Goal: Task Accomplishment & Management: Manage account settings

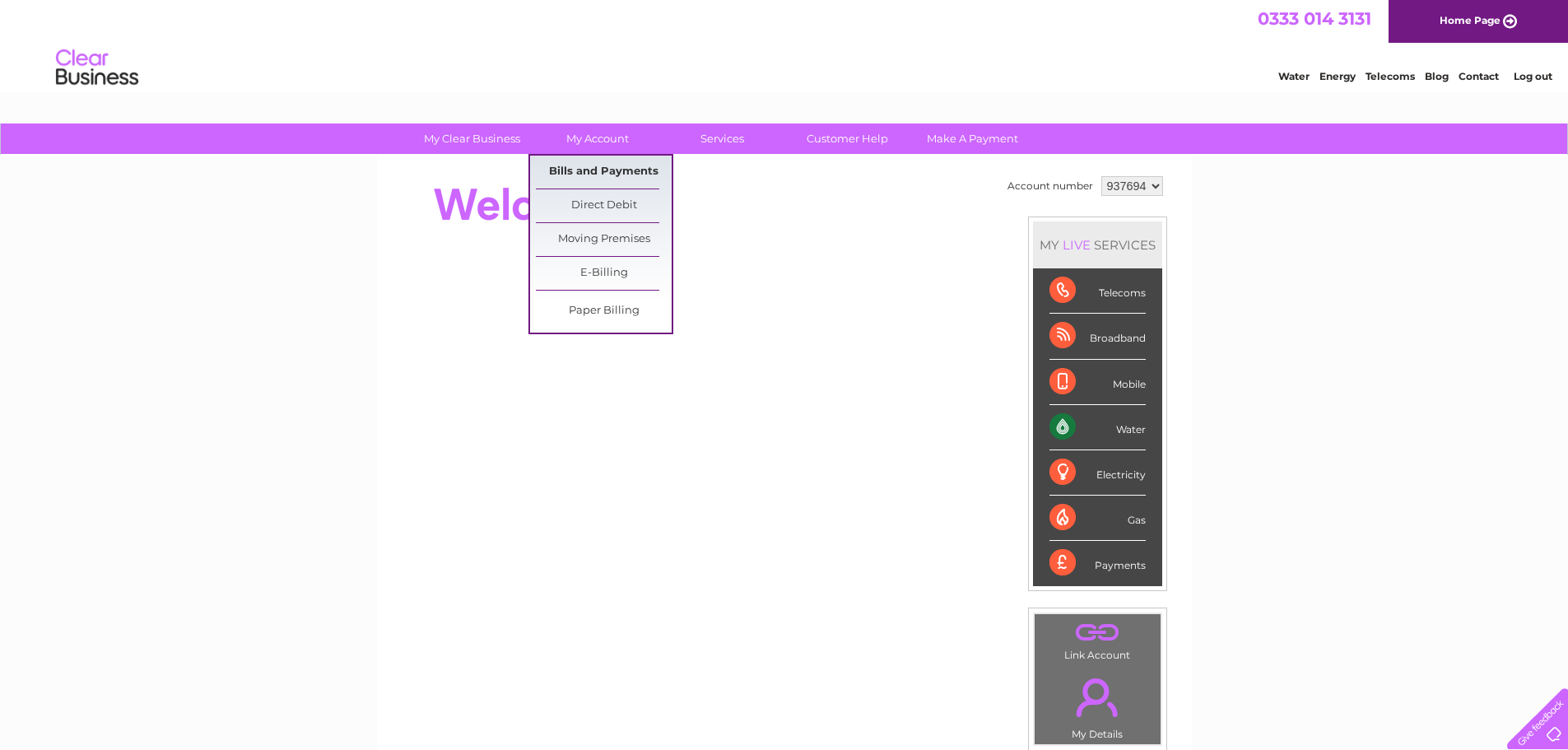
click at [585, 163] on link "Bills and Payments" at bounding box center [604, 172] width 136 height 33
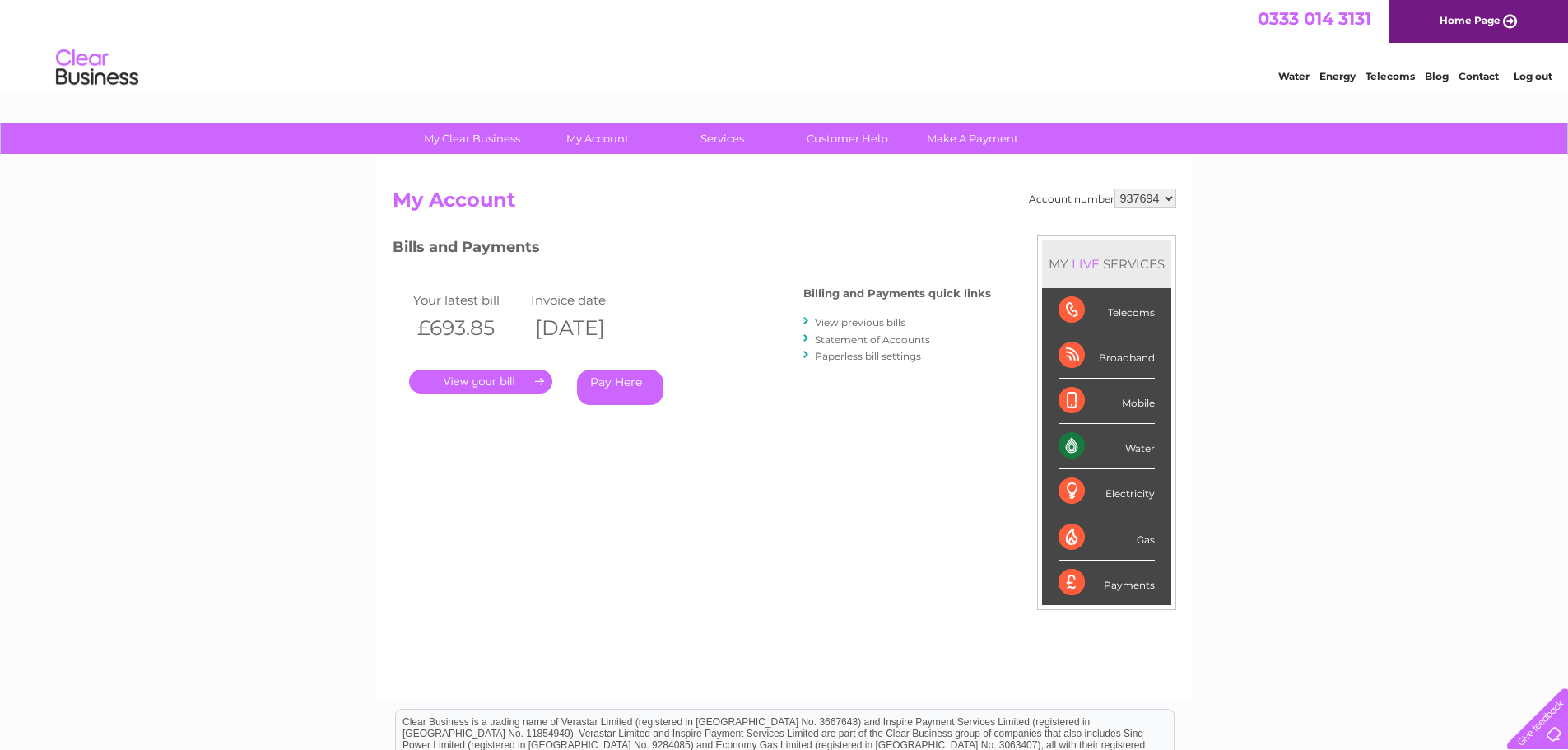
click at [849, 323] on link "View previous bills" at bounding box center [859, 322] width 90 height 12
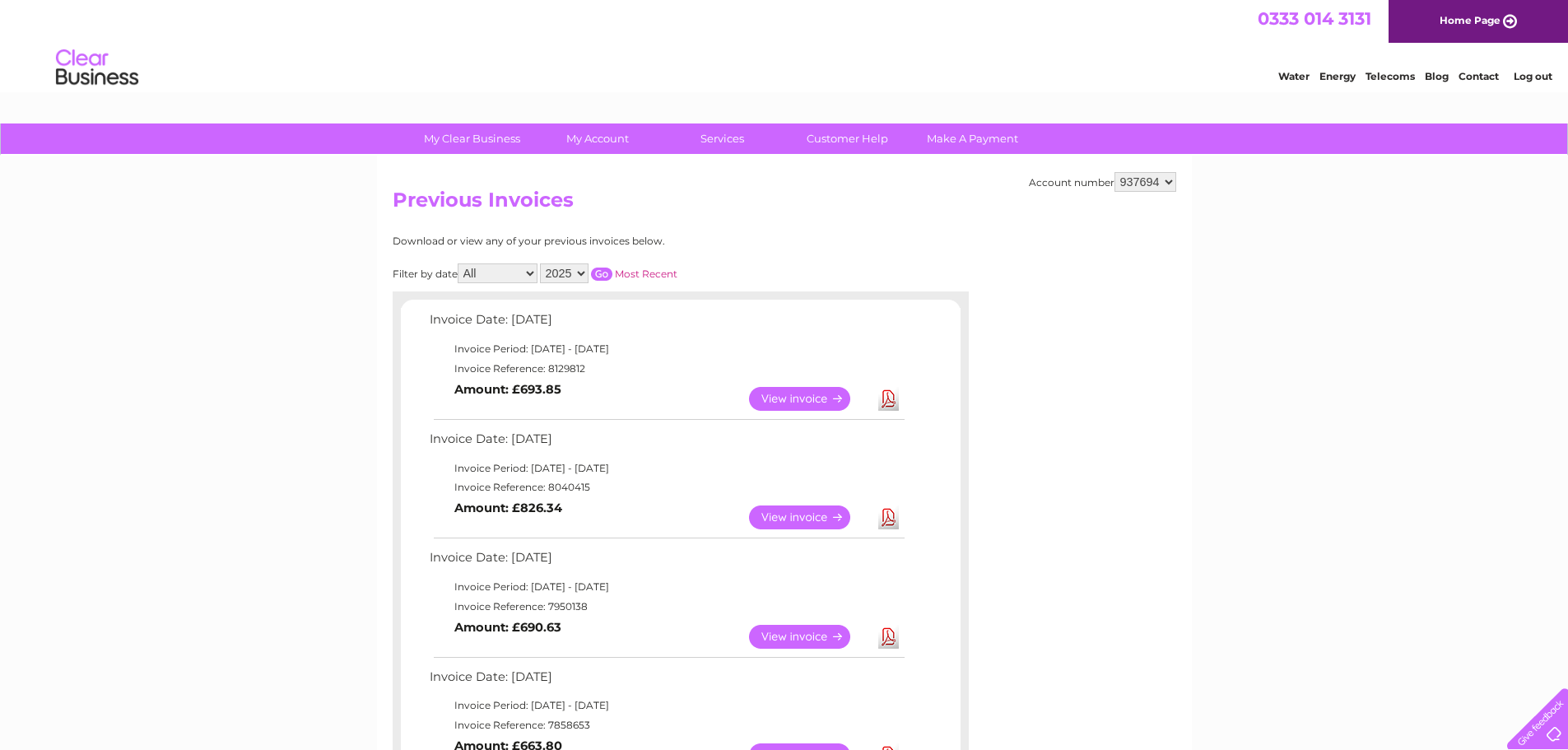
click at [583, 270] on select "2025 2024 2023 2022" at bounding box center [564, 273] width 48 height 20
select select "2022"
click at [542, 264] on select "2025 2024 2023 2022" at bounding box center [564, 273] width 48 height 20
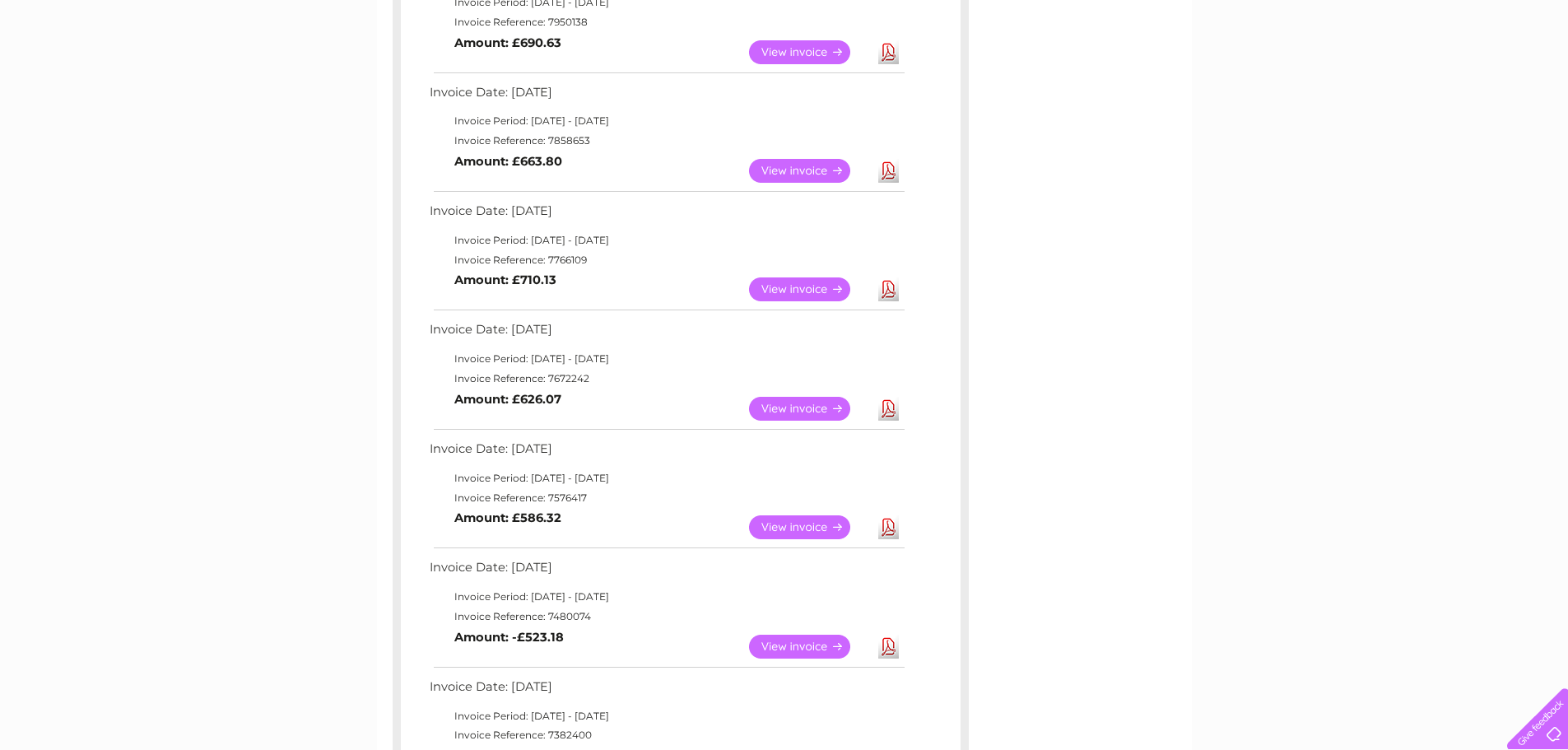
scroll to position [576, 0]
